Goal: Information Seeking & Learning: Learn about a topic

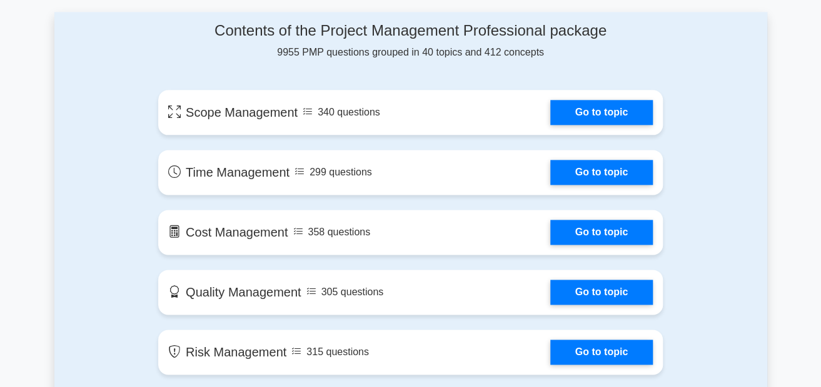
scroll to position [687, 0]
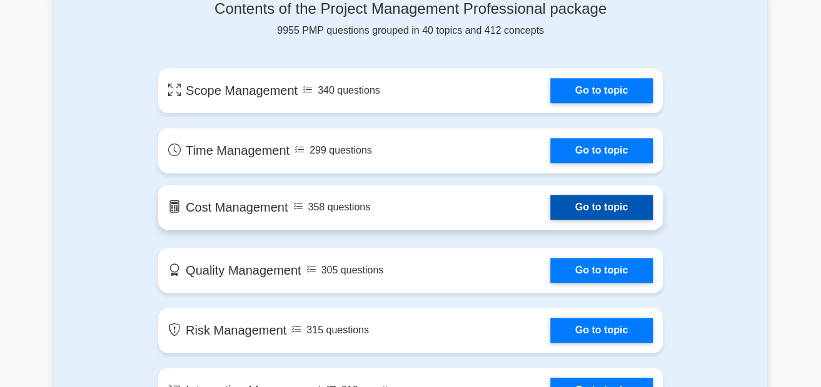
click at [550, 205] on link "Go to topic" at bounding box center [601, 207] width 102 height 25
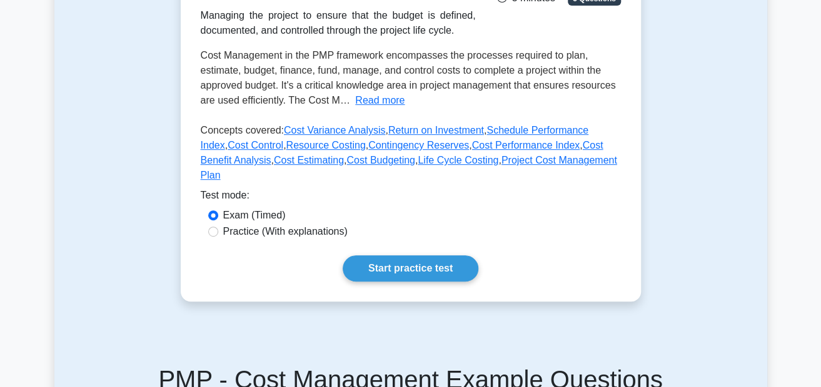
scroll to position [187, 0]
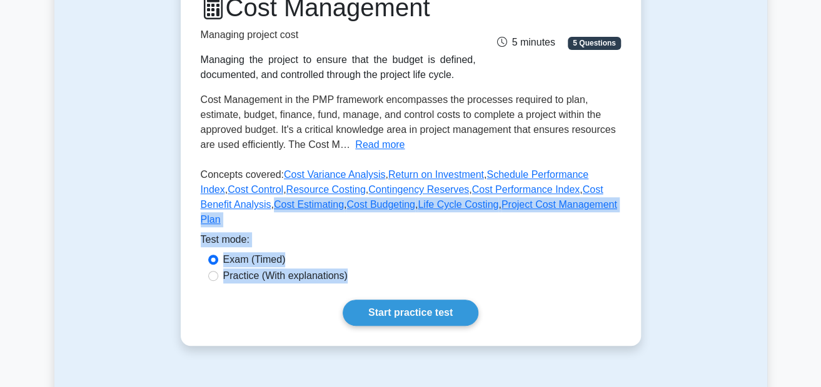
drag, startPoint x: 190, startPoint y: 199, endPoint x: 0, endPoint y: 358, distance: 248.0
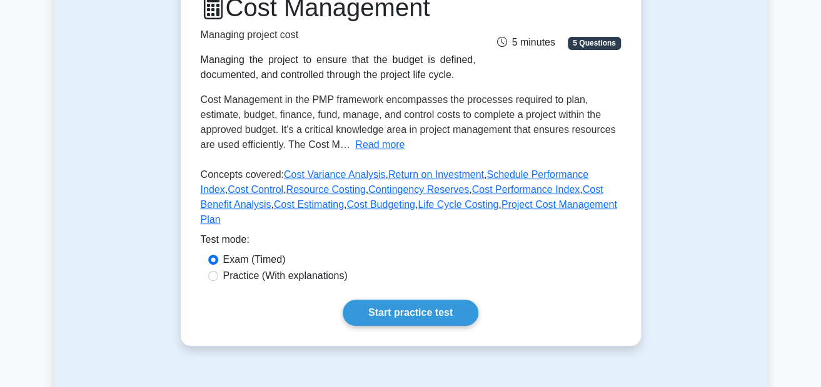
drag, startPoint x: 99, startPoint y: 182, endPoint x: 47, endPoint y: 175, distance: 53.0
click at [75, 179] on div "Test Flashcards Cost Management Managing project cost Managing the project to e…" at bounding box center [410, 142] width 712 height 469
